Goal: Information Seeking & Learning: Learn about a topic

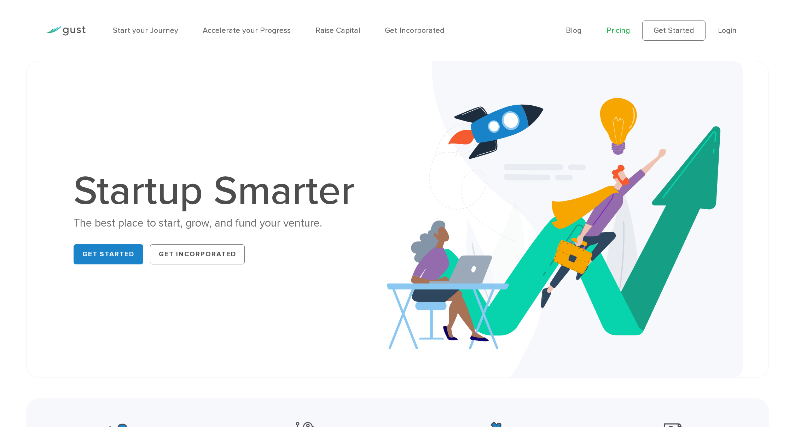
click at [622, 30] on link "Pricing" at bounding box center [619, 30] width 24 height 9
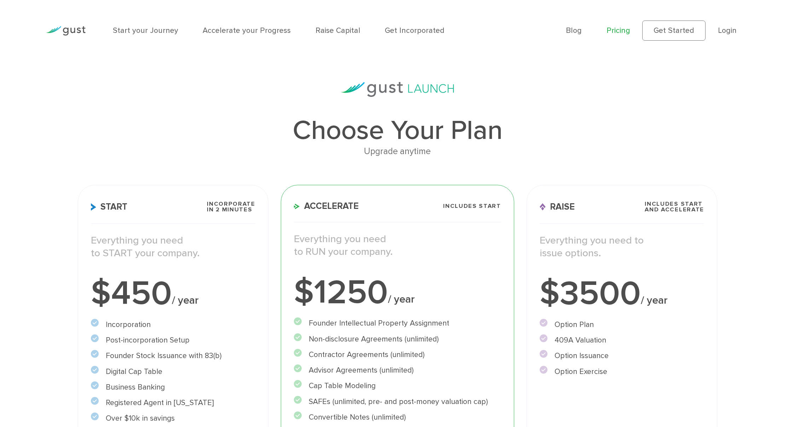
click at [69, 30] on img at bounding box center [66, 31] width 40 height 10
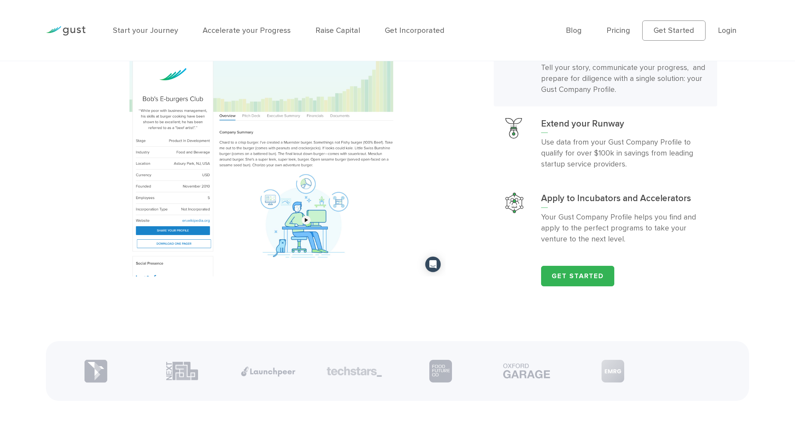
scroll to position [905, 0]
